Goal: Check status: Check status

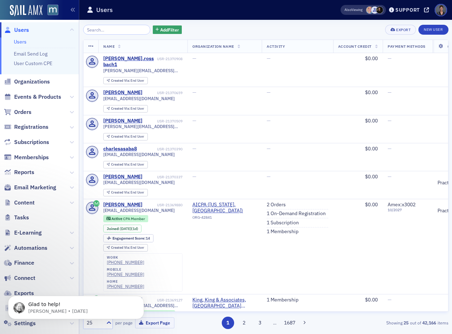
drag, startPoint x: 33, startPoint y: 97, endPoint x: 46, endPoint y: 91, distance: 14.7
click at [33, 97] on span "Events & Products" at bounding box center [37, 97] width 47 height 8
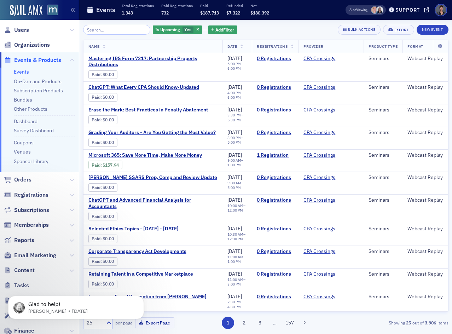
click at [111, 32] on input "search" at bounding box center [117, 30] width 68 height 10
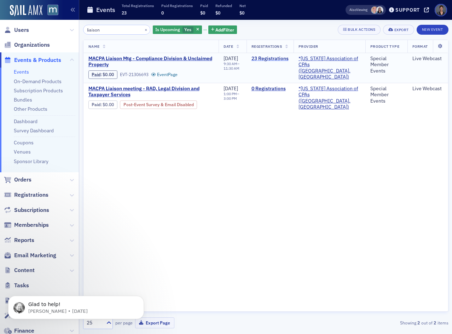
type input "liaison"
click at [272, 56] on link "23 Registrations" at bounding box center [269, 58] width 37 height 6
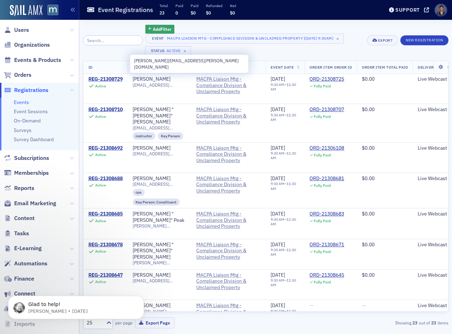
scroll to position [494, 0]
